Goal: Find specific page/section: Find specific page/section

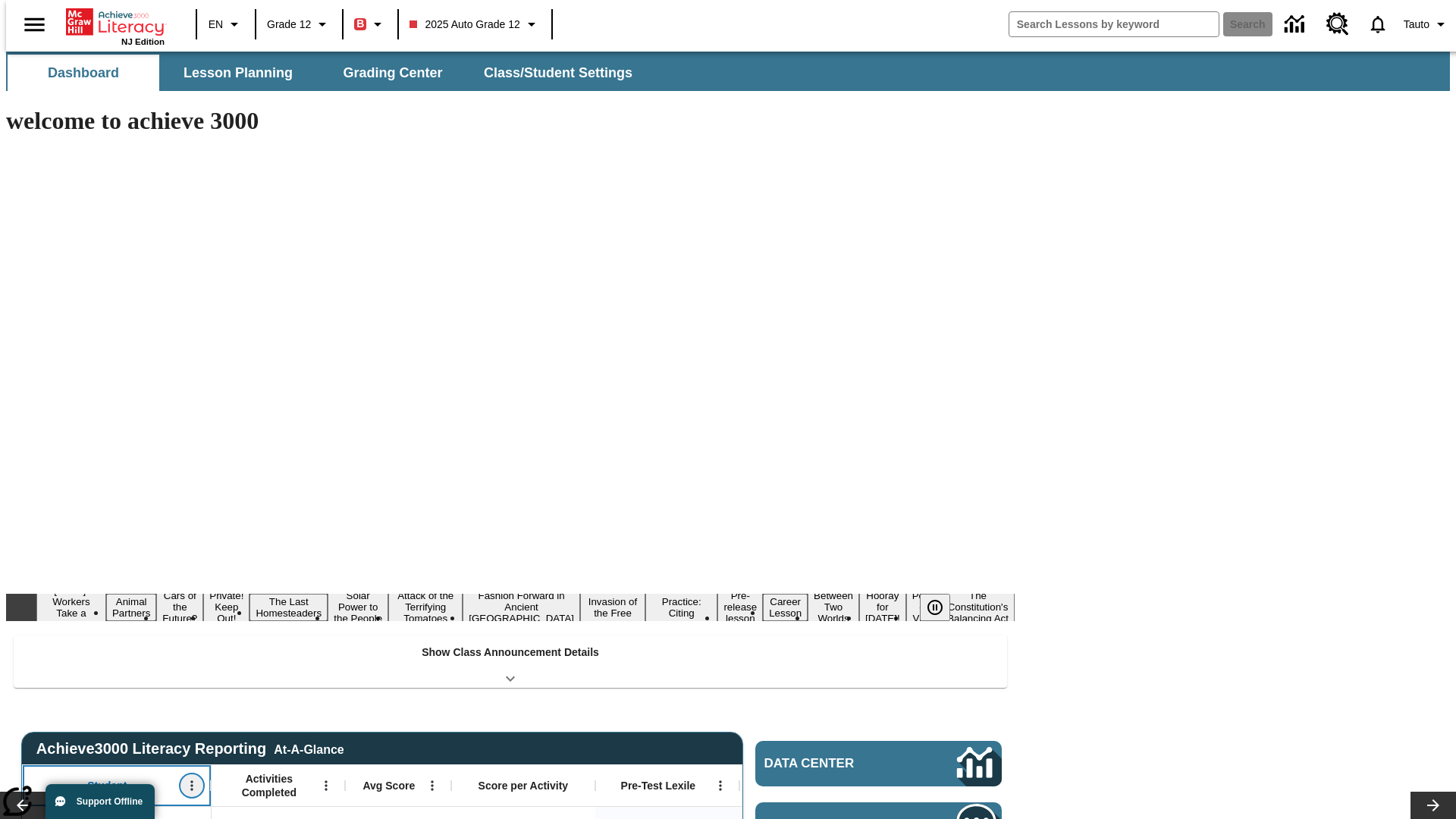
click at [191, 781] on icon "Open Menu" at bounding box center [191, 786] width 2 height 10
click at [29, 535] on icon at bounding box center [28, 535] width 10 height 10
click at [191, 781] on icon "Student, Open Menu," at bounding box center [191, 786] width 2 height 10
click at [29, 535] on icon at bounding box center [28, 535] width 10 height 10
click at [325, 781] on icon "Open Menu" at bounding box center [326, 786] width 2 height 10
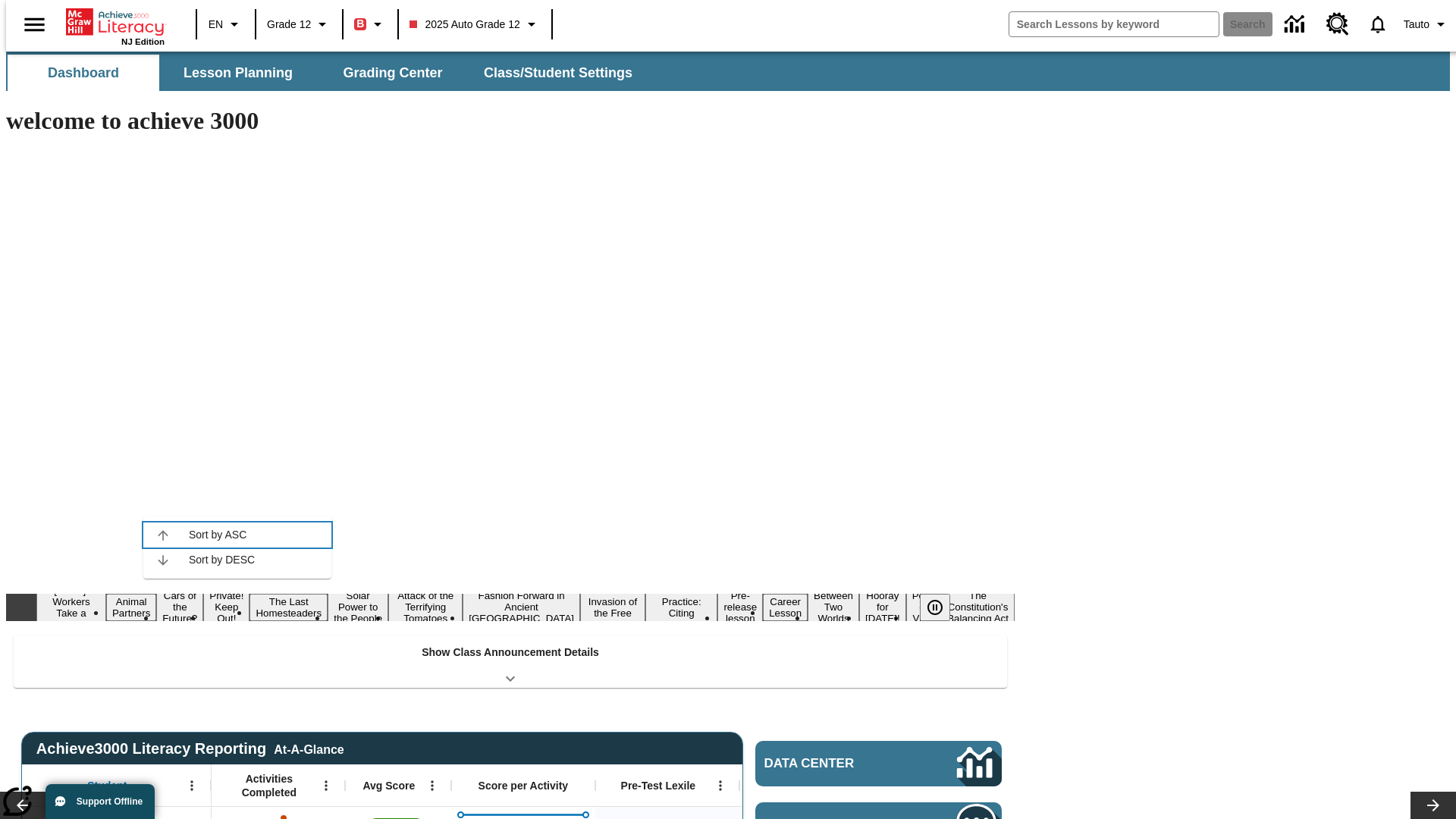
click at [163, 535] on icon at bounding box center [162, 535] width 10 height 10
click at [325, 781] on icon "Activities Completed, Open Menu," at bounding box center [326, 786] width 2 height 10
click at [163, 535] on icon at bounding box center [162, 535] width 10 height 10
click at [431, 781] on icon "Open Menu" at bounding box center [432, 786] width 2 height 10
click at [269, 535] on icon at bounding box center [269, 535] width 10 height 10
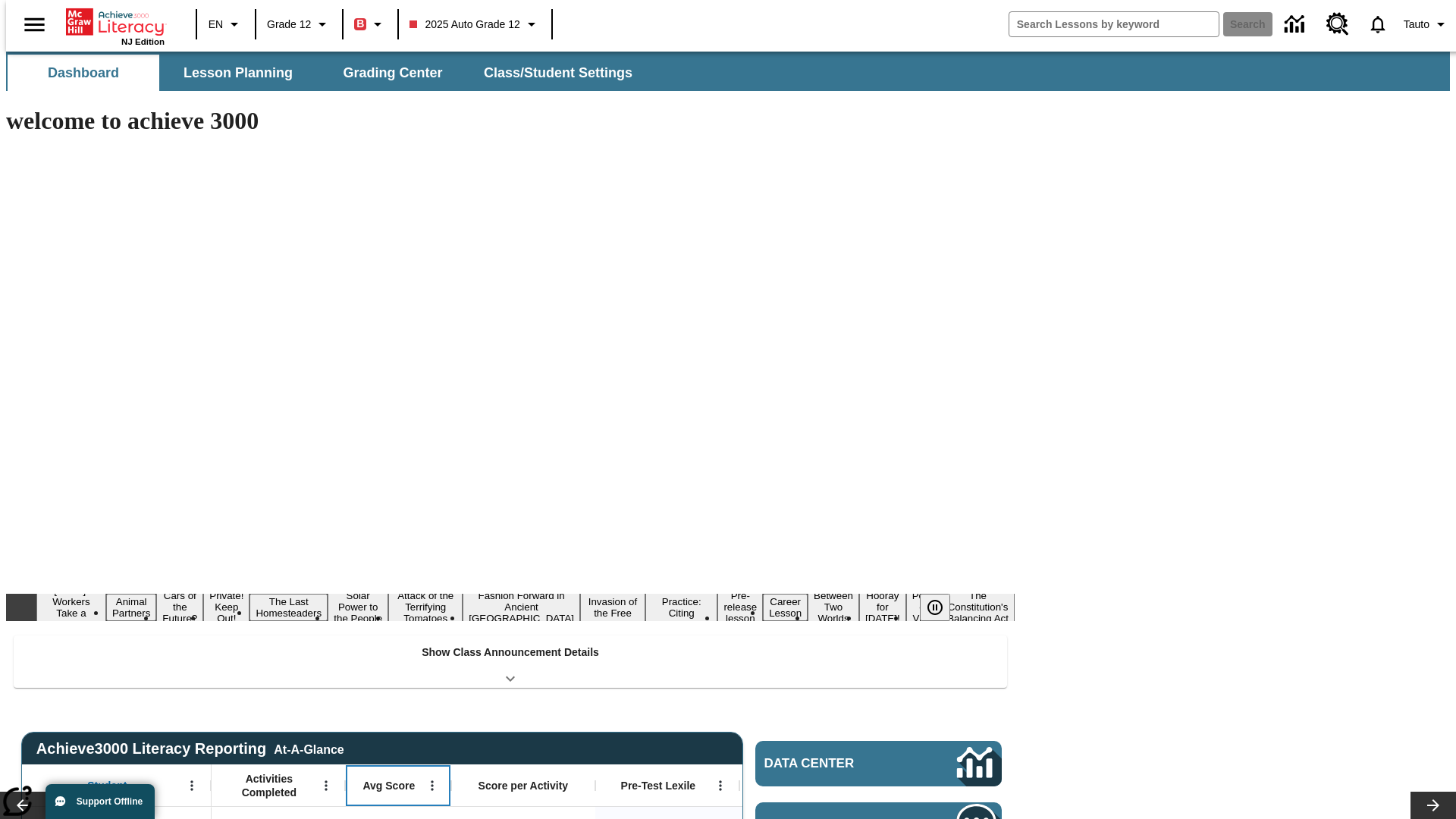
scroll to position [0, 12]
click at [420, 781] on icon "Avg Score, Open Menu," at bounding box center [420, 786] width 2 height 10
click at [258, 535] on icon at bounding box center [257, 535] width 10 height 10
